Goal: Information Seeking & Learning: Learn about a topic

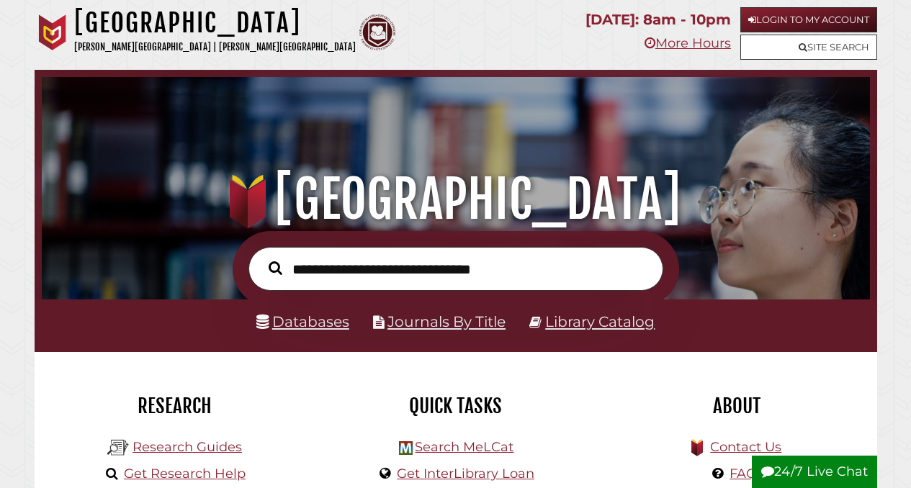
scroll to position [274, 821]
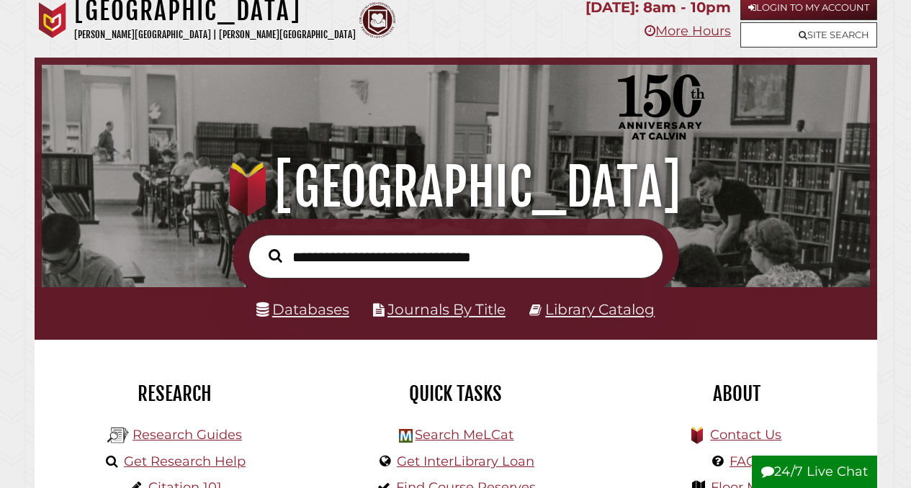
scroll to position [16, 0]
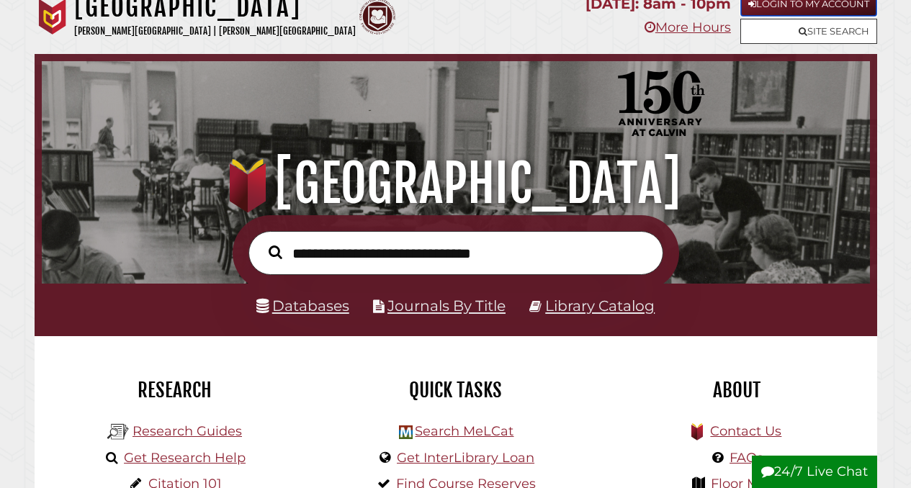
click at [767, 9] on link "Login to My Account" at bounding box center [809, 3] width 137 height 25
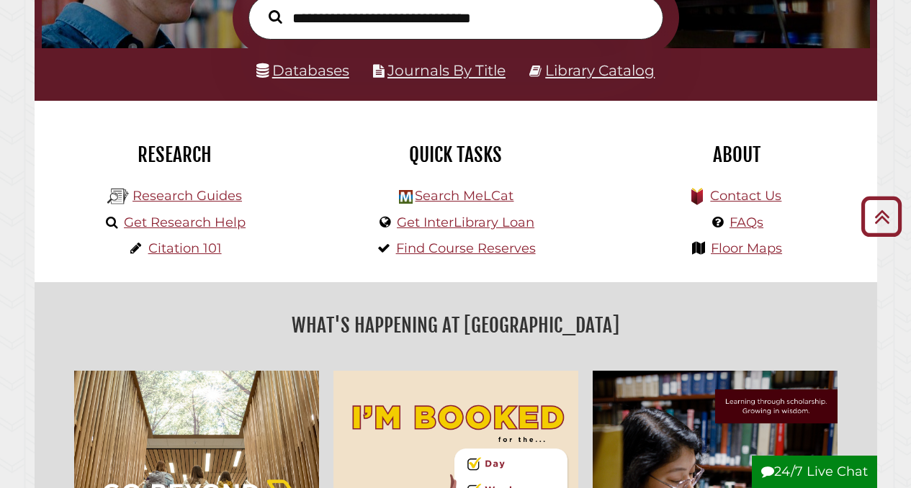
scroll to position [247, 0]
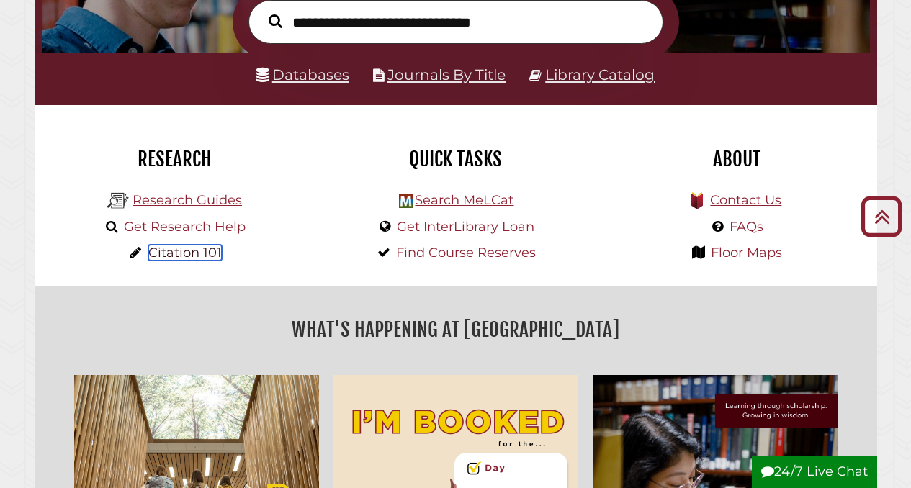
click at [184, 259] on link "Citation 101" at bounding box center [184, 253] width 73 height 16
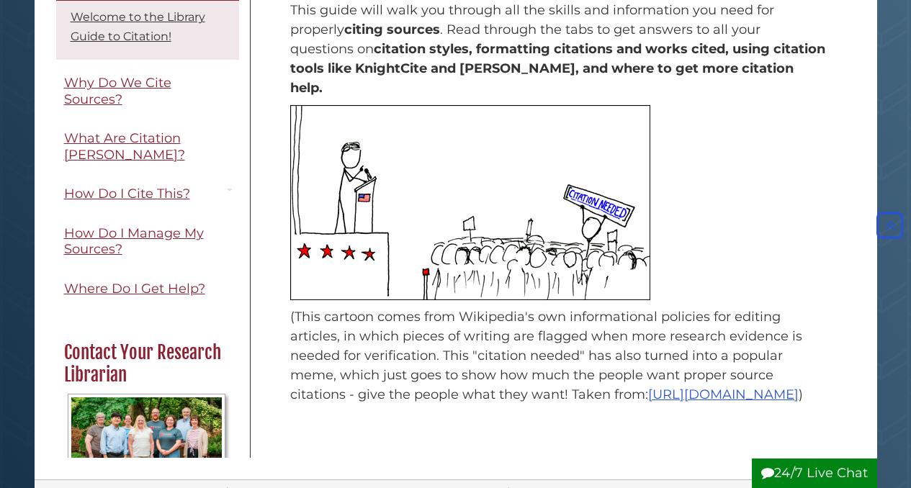
scroll to position [213, 0]
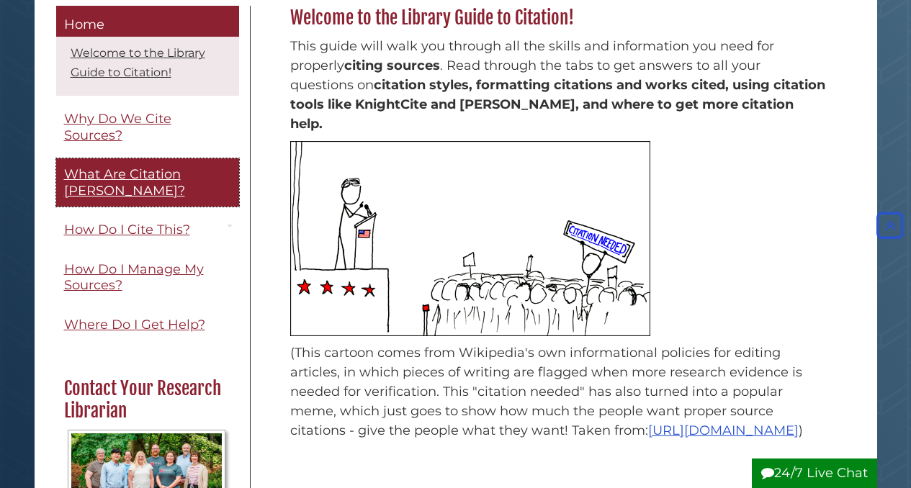
click at [127, 168] on span "What Are Citation [PERSON_NAME]?" at bounding box center [124, 182] width 121 height 32
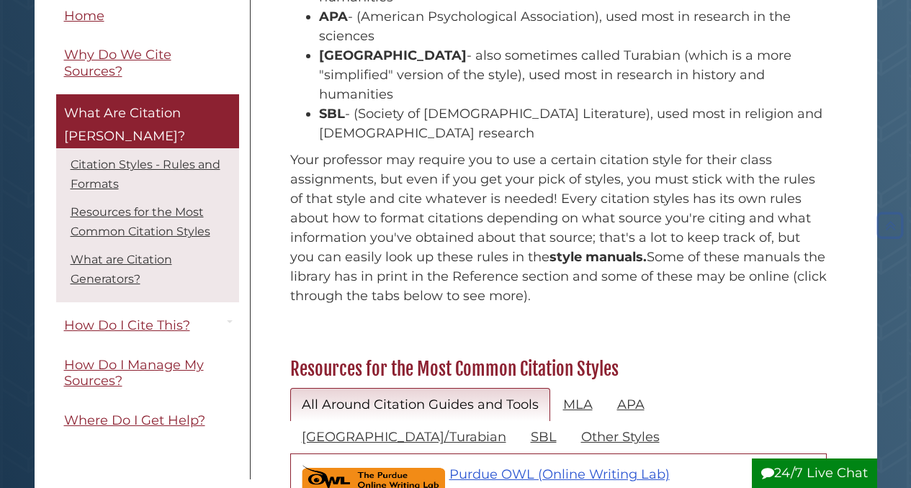
scroll to position [503, 0]
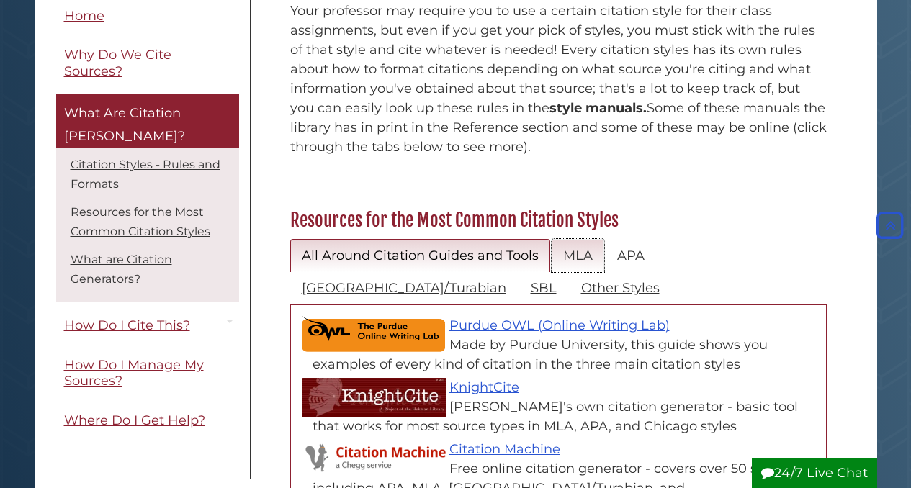
click at [581, 239] on link "MLA" at bounding box center [578, 256] width 53 height 34
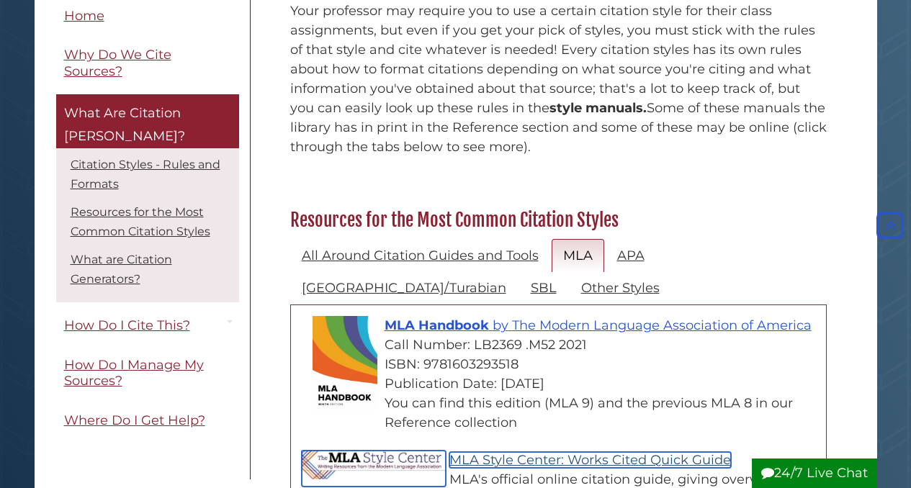
click at [546, 452] on link "MLA Style Center: Works Cited Quick Guide" at bounding box center [591, 460] width 282 height 16
